Goal: Task Accomplishment & Management: Manage account settings

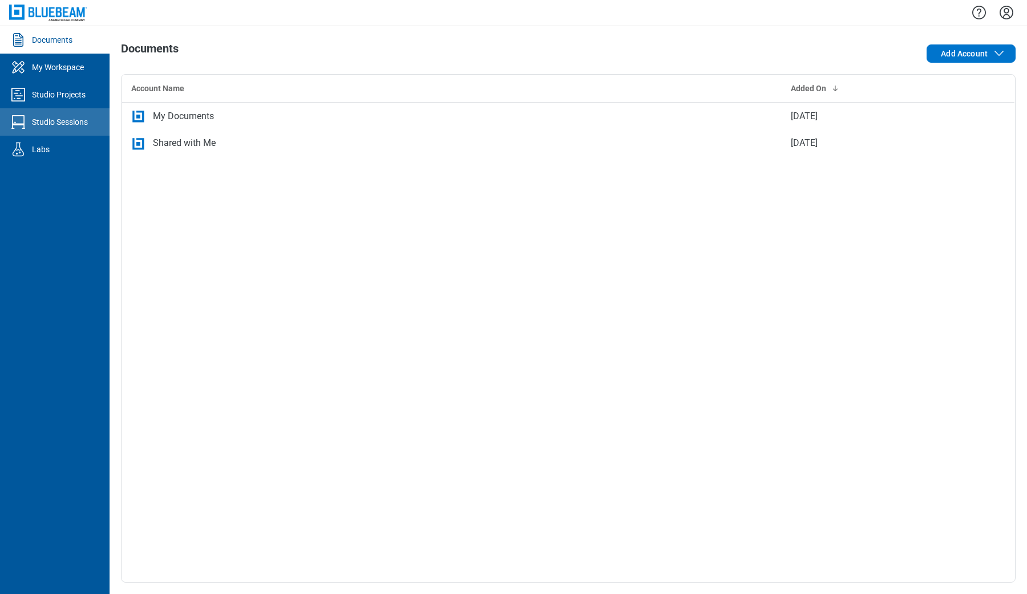
click at [56, 122] on div "Studio Sessions" at bounding box center [60, 121] width 56 height 11
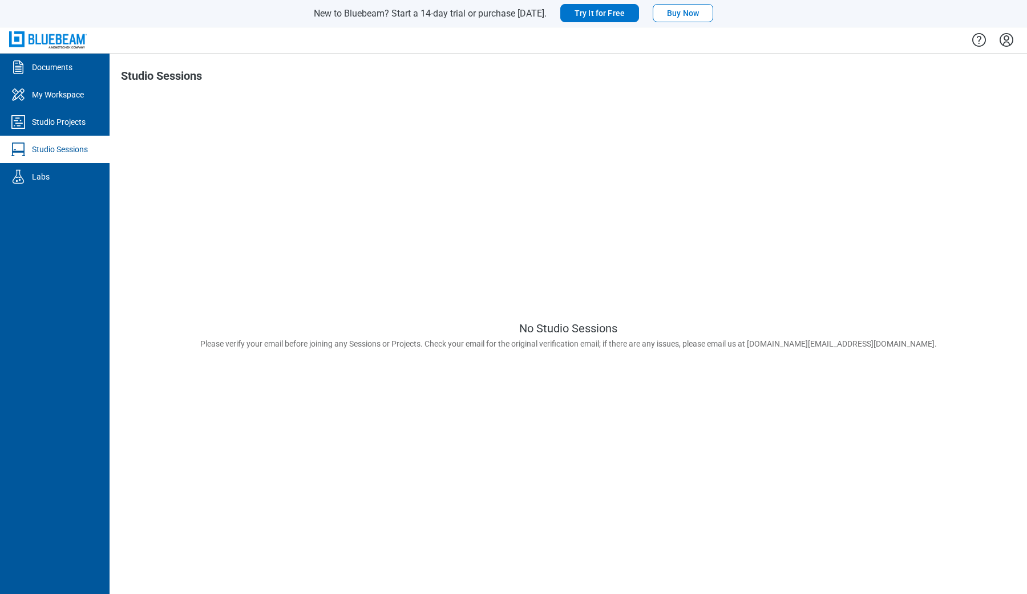
drag, startPoint x: 1005, startPoint y: 15, endPoint x: 883, endPoint y: 0, distance: 123.6
click at [1000, 38] on icon "Settings" at bounding box center [1007, 40] width 14 height 14
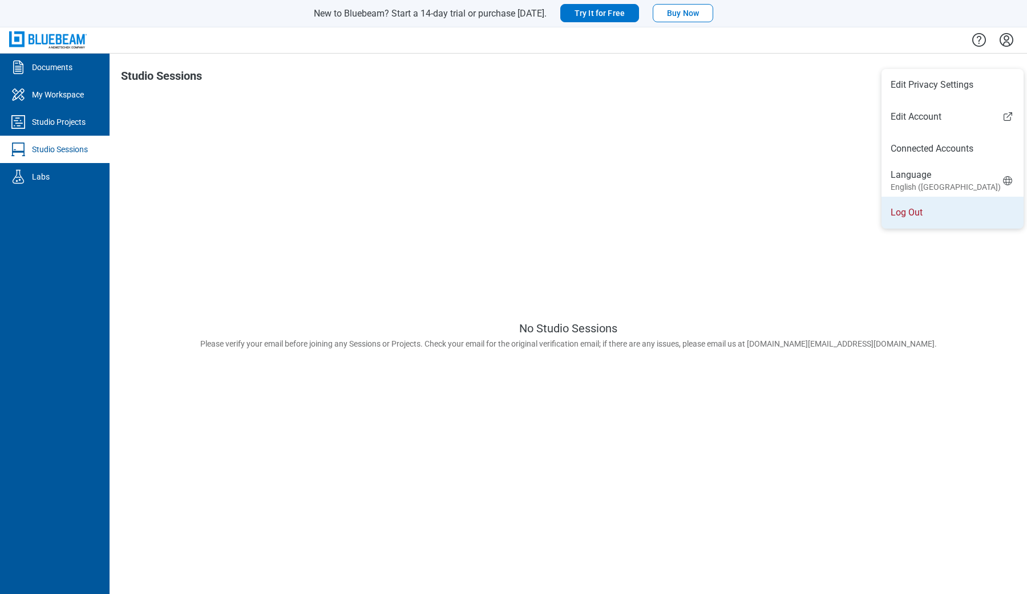
click at [958, 200] on li "Log Out" at bounding box center [952, 213] width 142 height 32
